Goal: Check status: Check status

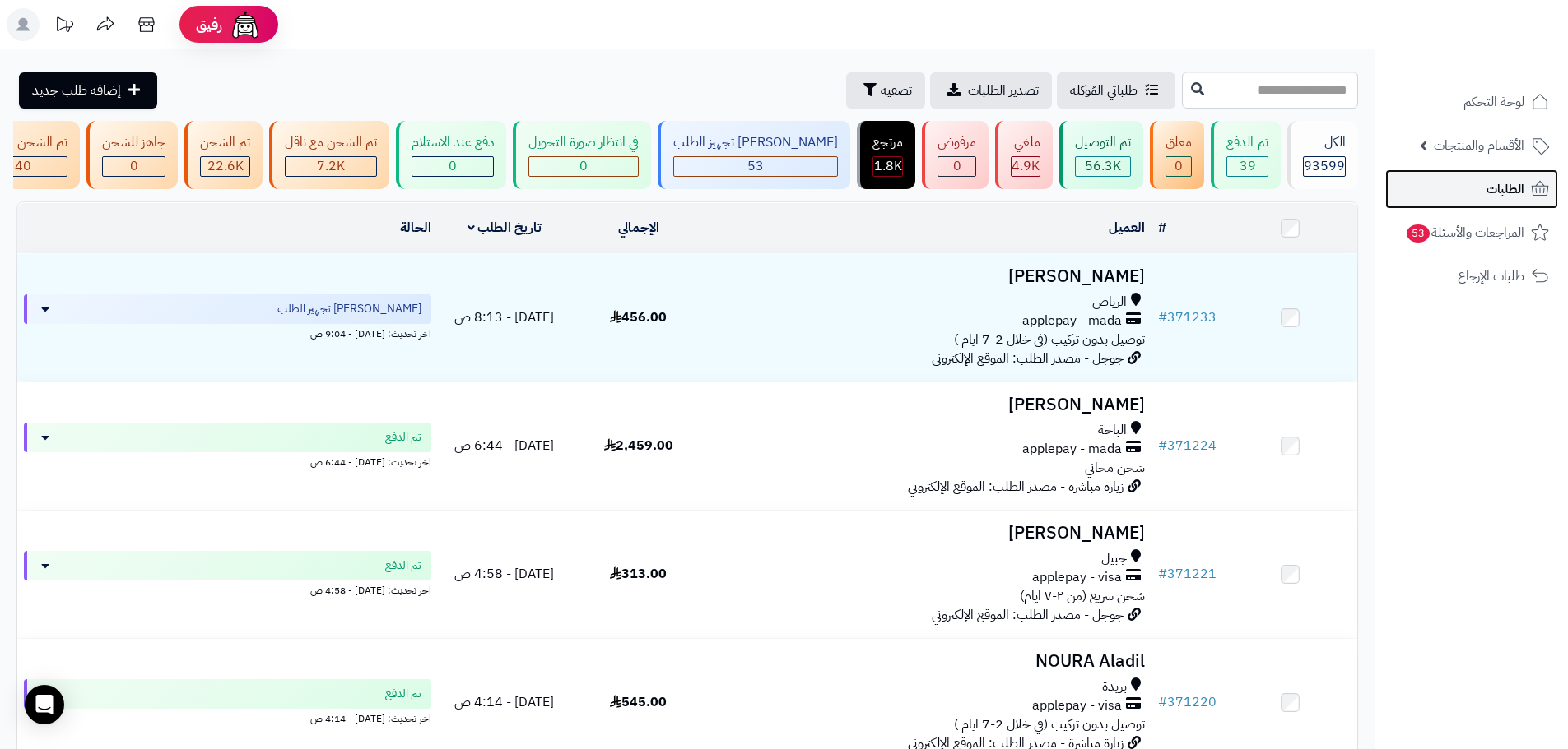
click at [1517, 193] on span "الطلبات" at bounding box center [1505, 189] width 38 height 23
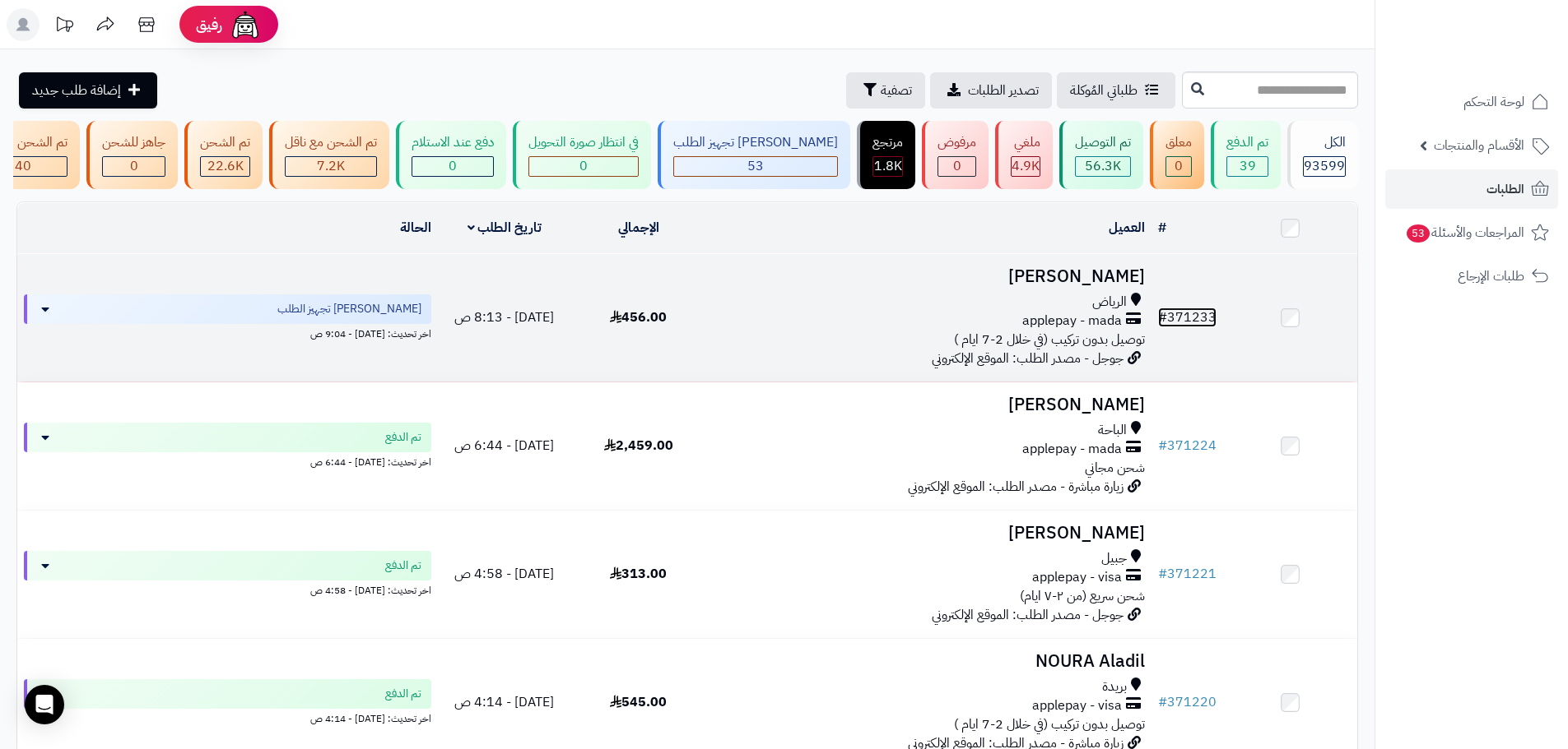
click at [1208, 327] on link "# 371233" at bounding box center [1187, 317] width 58 height 20
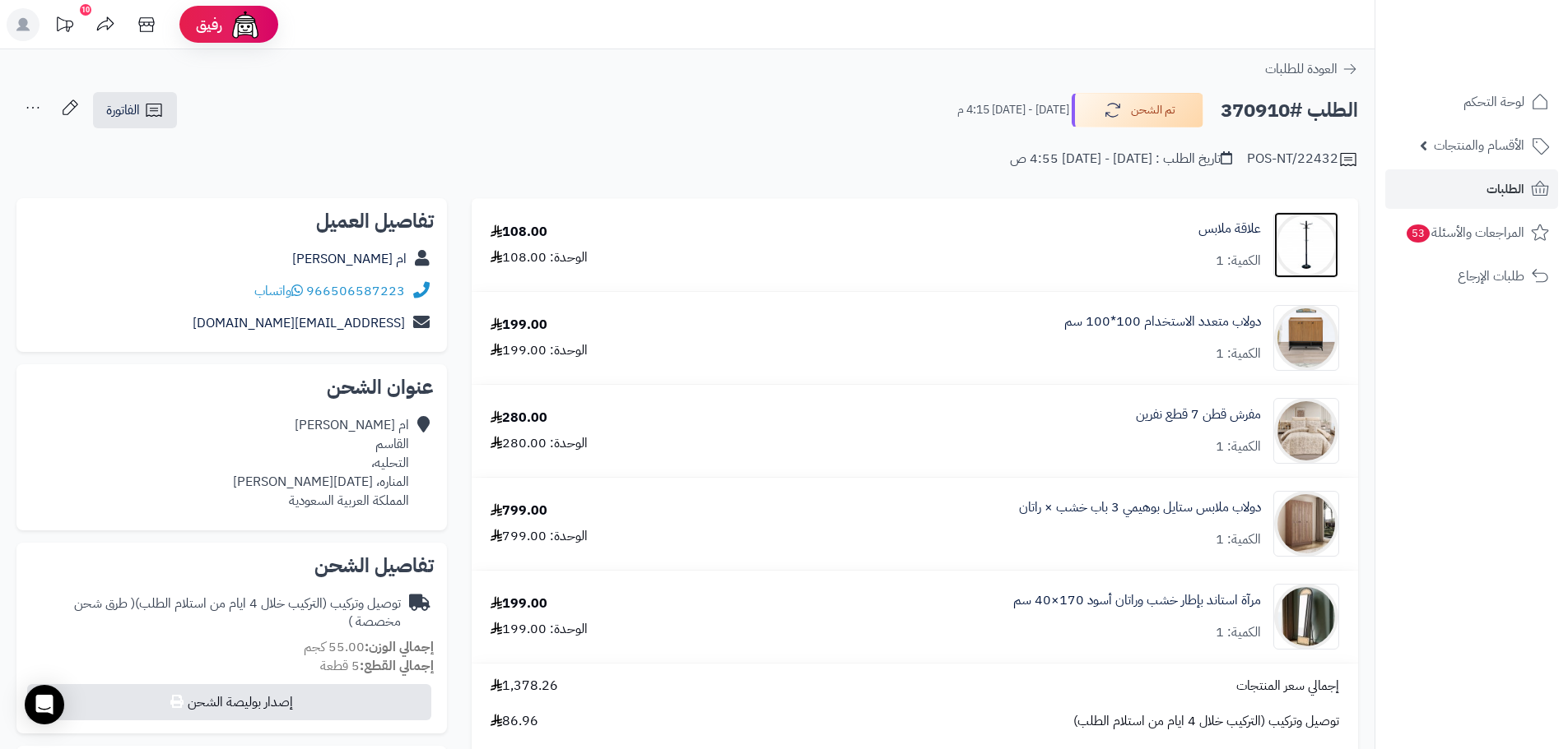
click at [1297, 231] on img at bounding box center [1306, 245] width 65 height 65
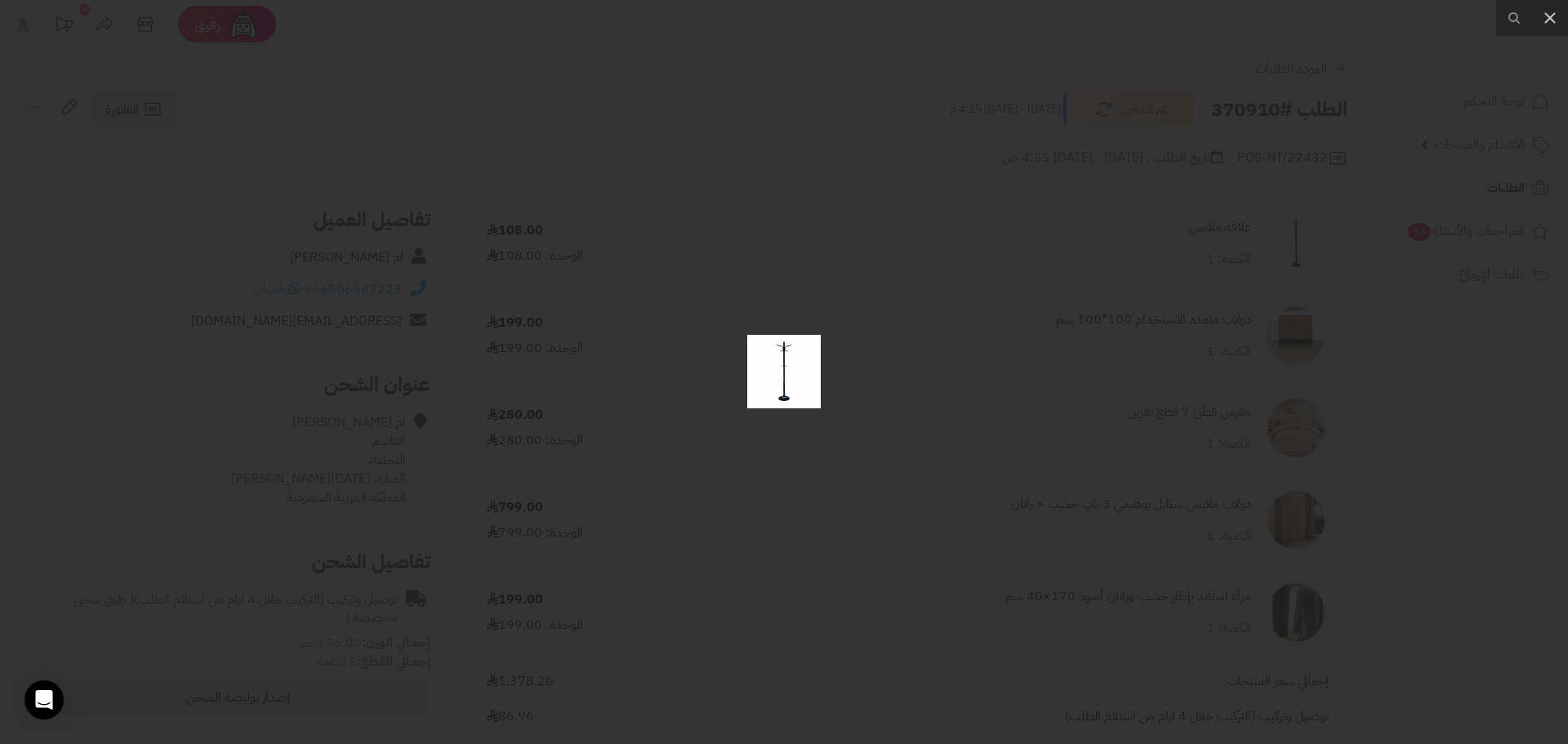
click at [969, 322] on div at bounding box center [784, 372] width 1568 height 744
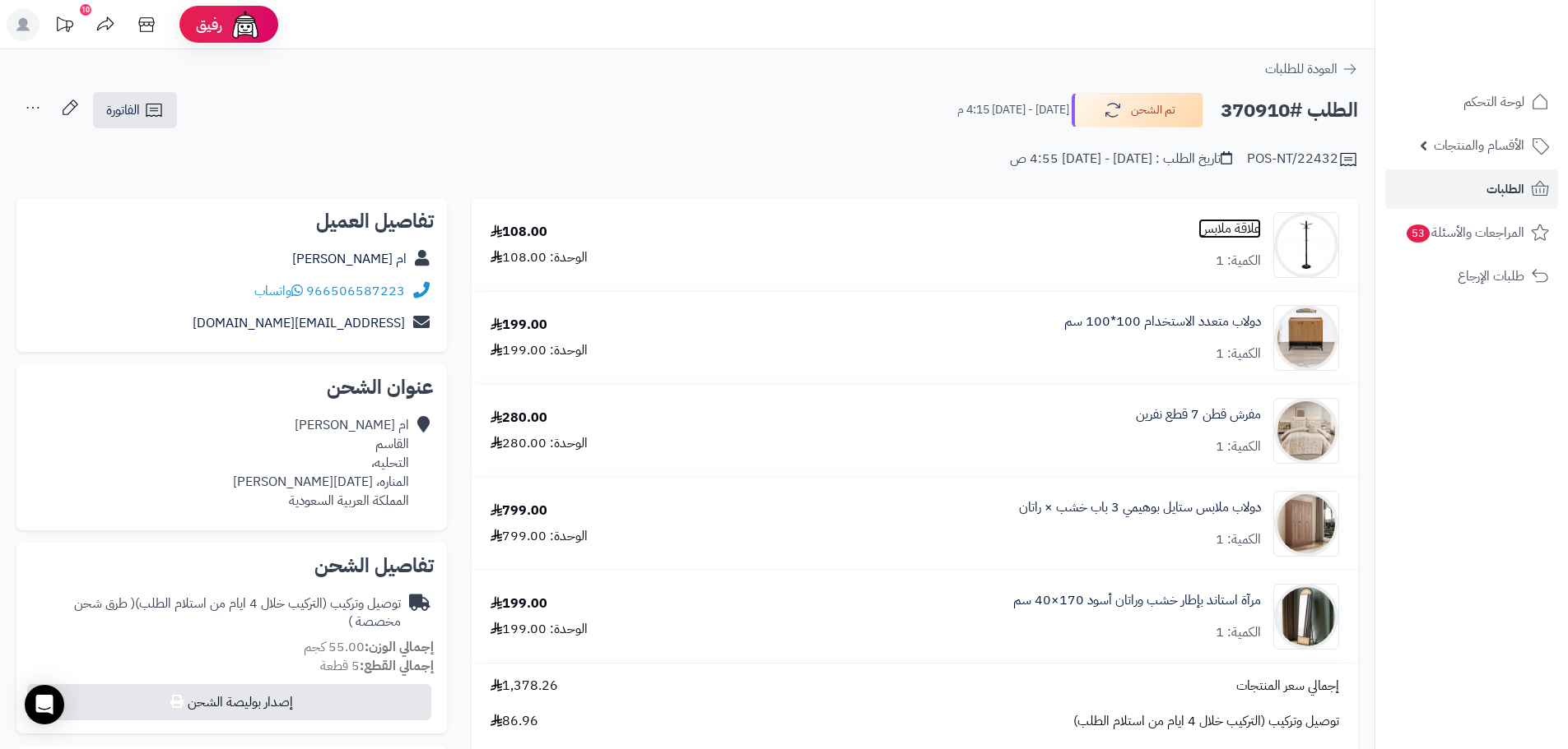
click at [1225, 227] on link "علاقة ملابس" at bounding box center [1230, 228] width 63 height 19
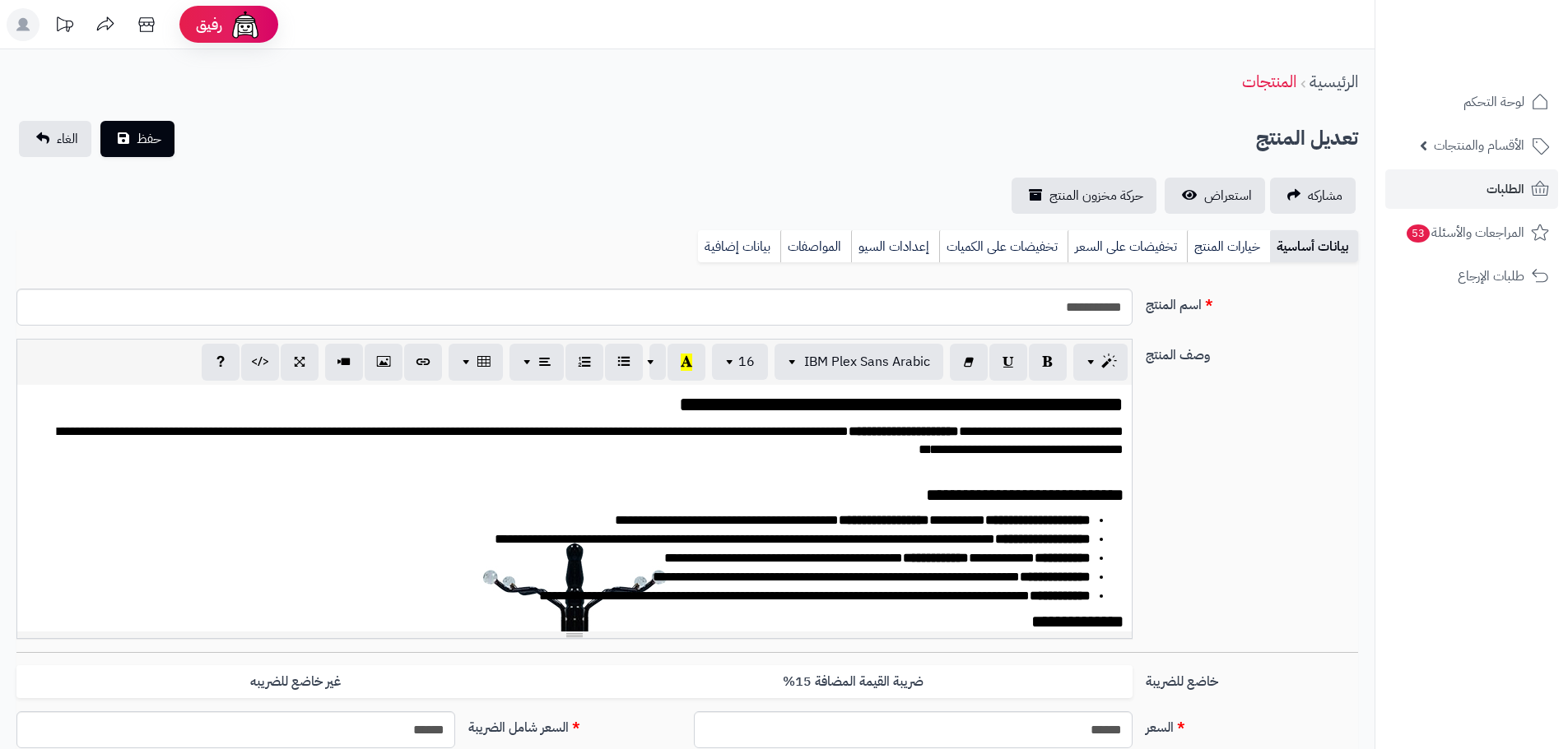
scroll to position [3754, 0]
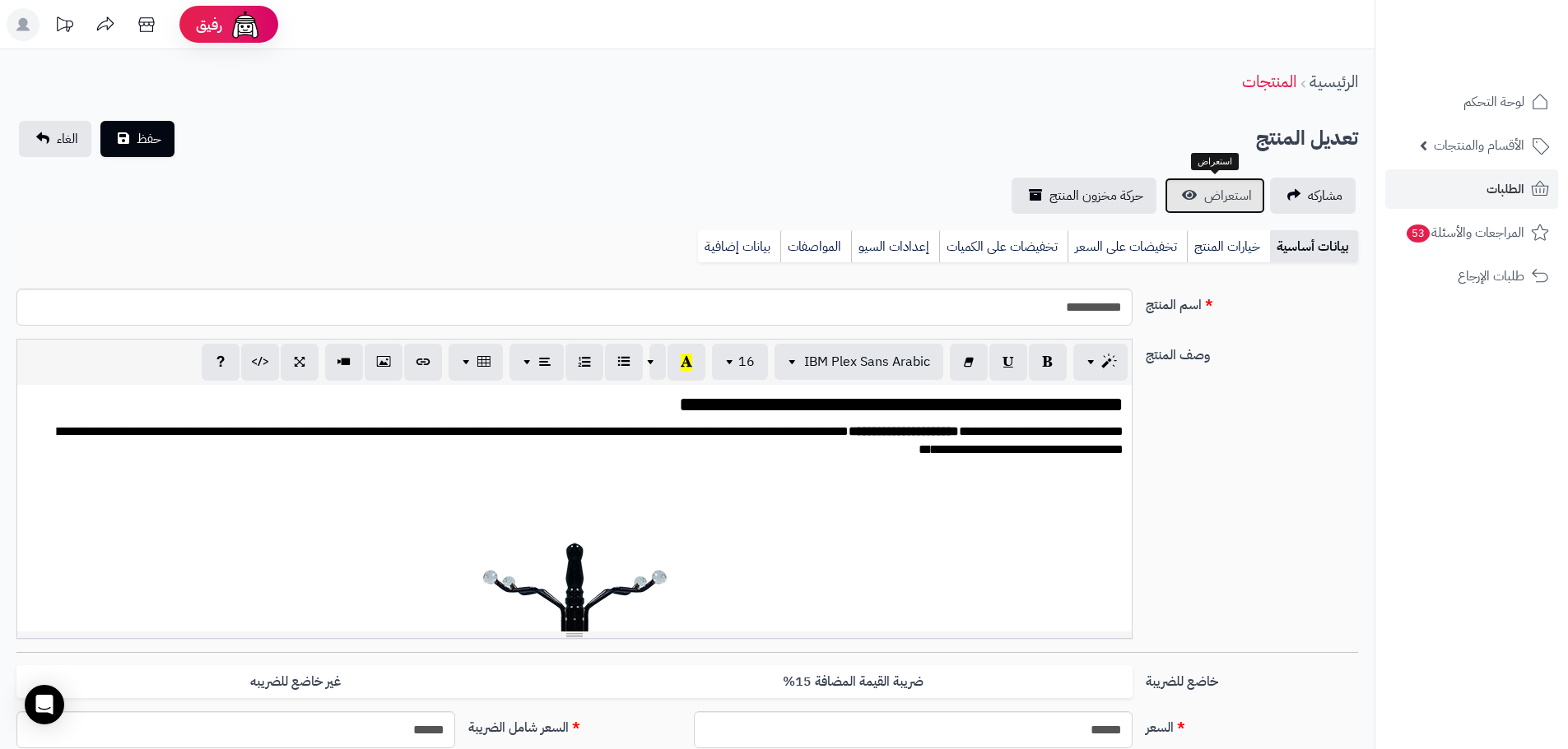
click at [1217, 190] on span "استعراض" at bounding box center [1227, 195] width 48 height 20
